Goal: Find specific page/section: Find specific page/section

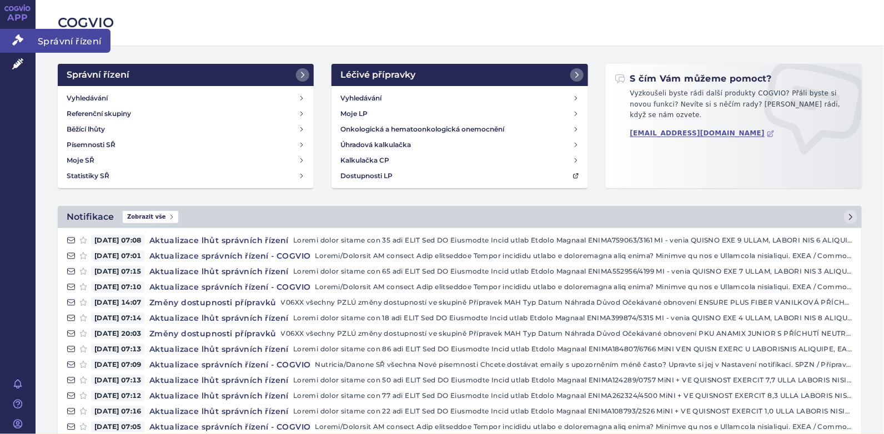
click at [17, 41] on icon at bounding box center [17, 39] width 11 height 11
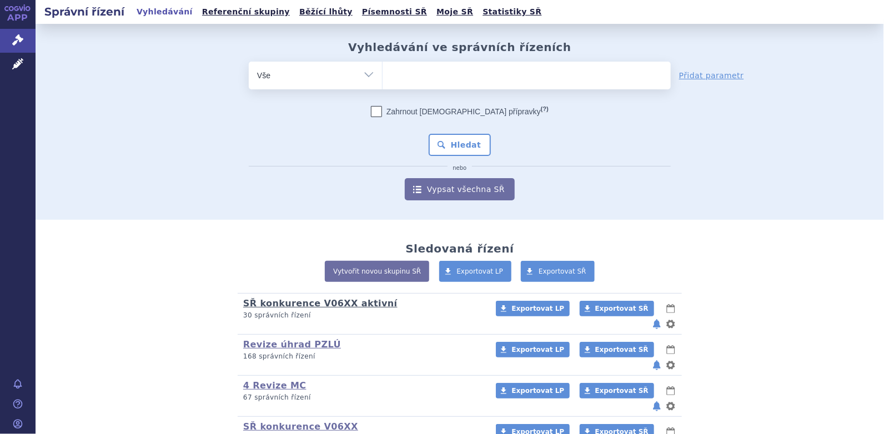
click at [319, 302] on link "SŘ konkurence V06XX aktivní" at bounding box center [320, 303] width 154 height 11
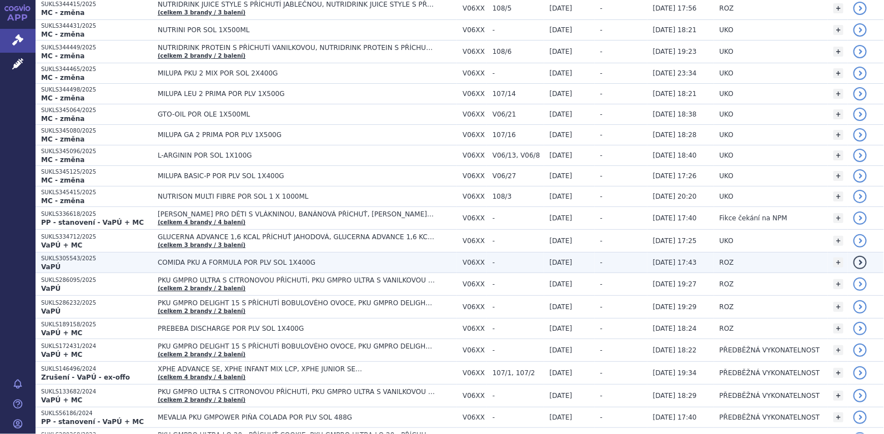
scroll to position [166, 0]
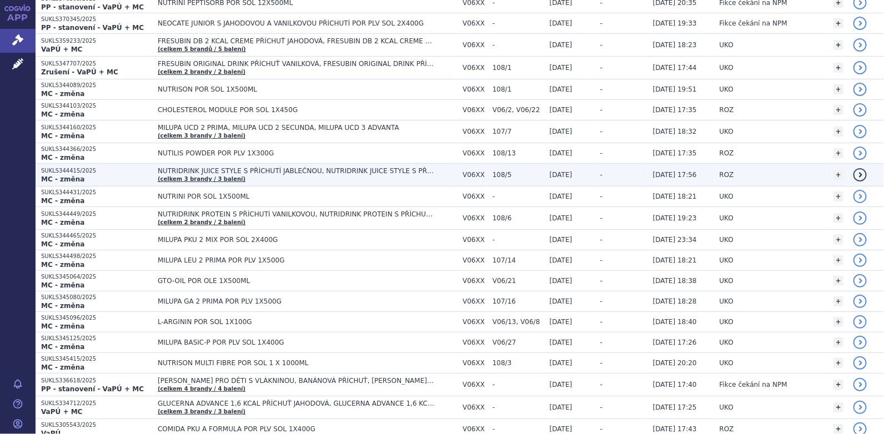
click at [189, 173] on span "NUTRIDRINK JUICE STYLE S PŘÍCHUTÍ JABLEČNOU, NUTRIDRINK JUICE STYLE S PŘÍCHUTÍ …" at bounding box center [307, 175] width 299 height 16
